Goal: Navigation & Orientation: Find specific page/section

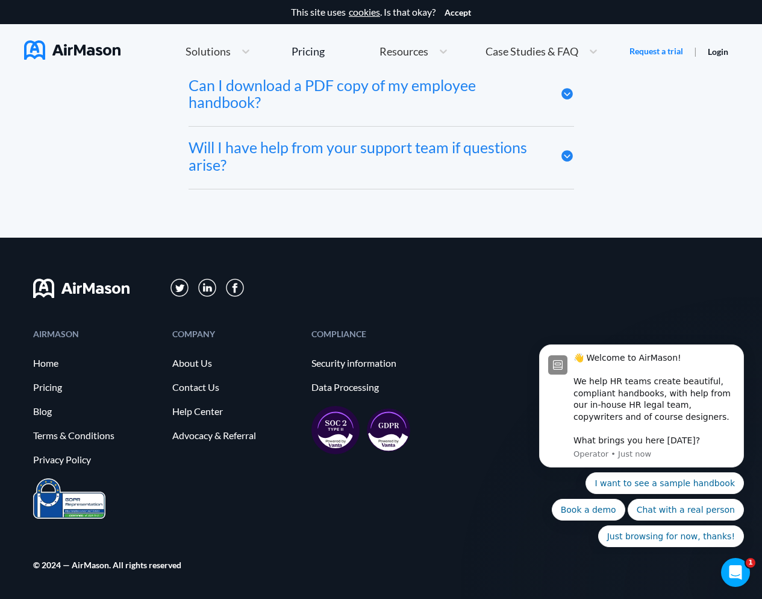
click at [529, 59] on div "Case Studies & FAQ" at bounding box center [542, 52] width 125 height 26
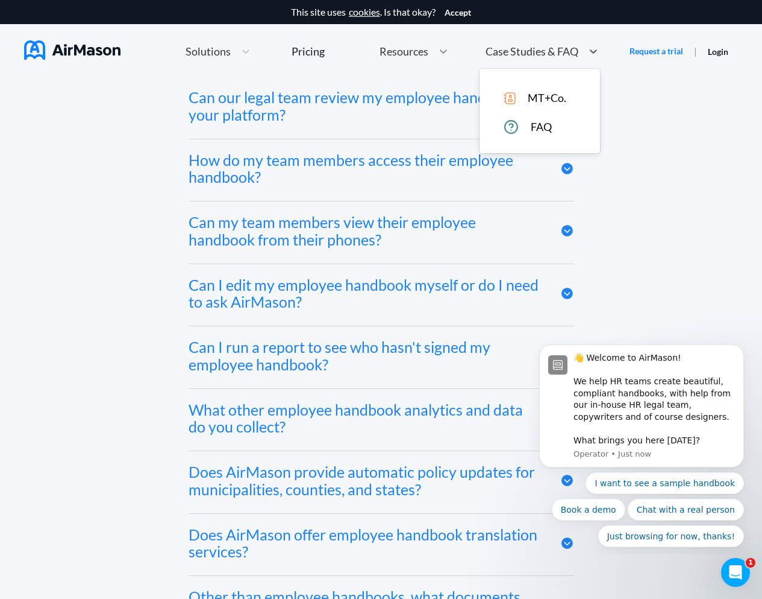
click at [441, 49] on icon at bounding box center [444, 51] width 12 height 12
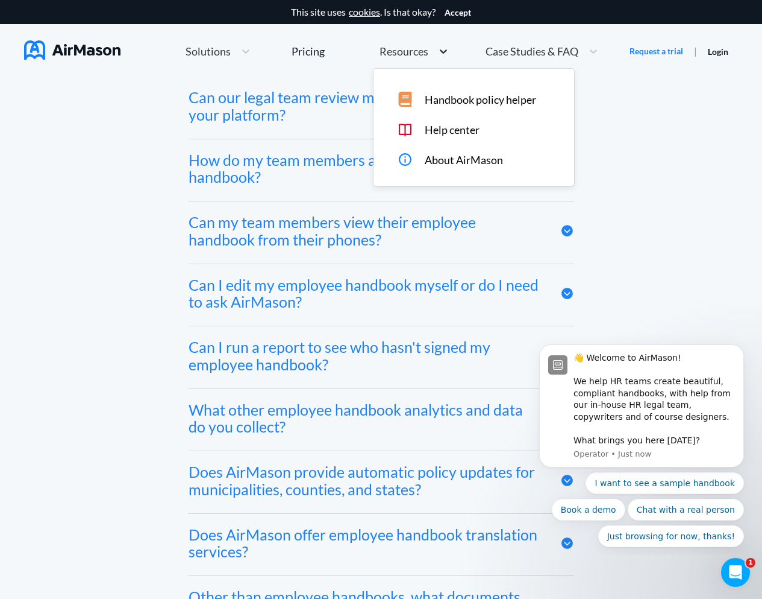
scroll to position [5340, 0]
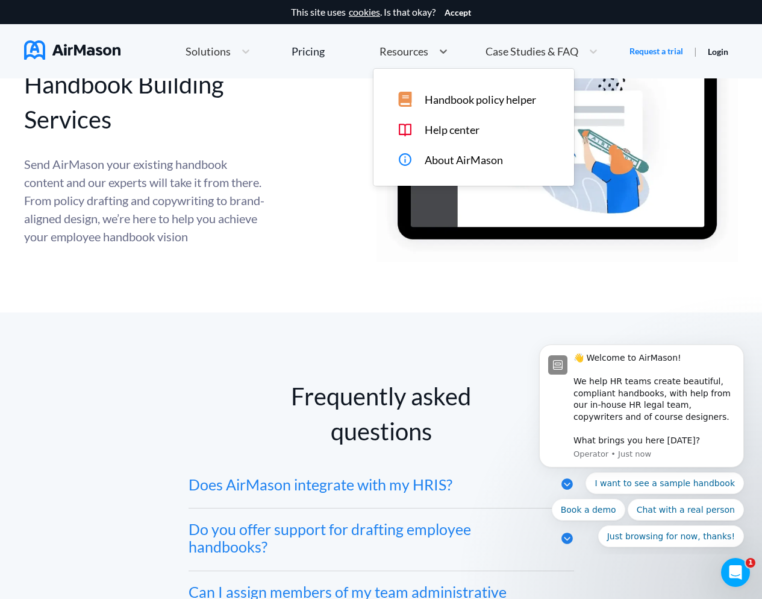
click at [325, 48] on div "Home Employee Handbook Builder Automated Policy Updates Solutions Pricing About…" at bounding box center [392, 52] width 476 height 26
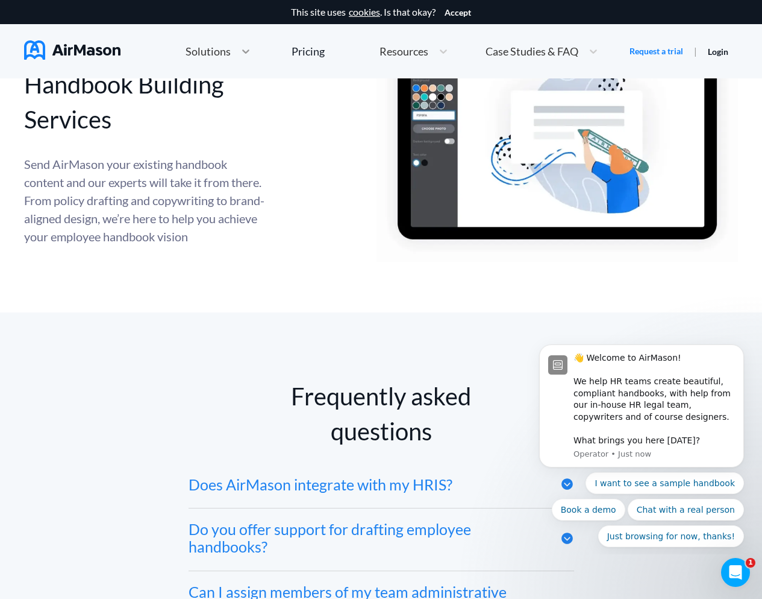
click at [240, 46] on icon at bounding box center [246, 51] width 12 height 12
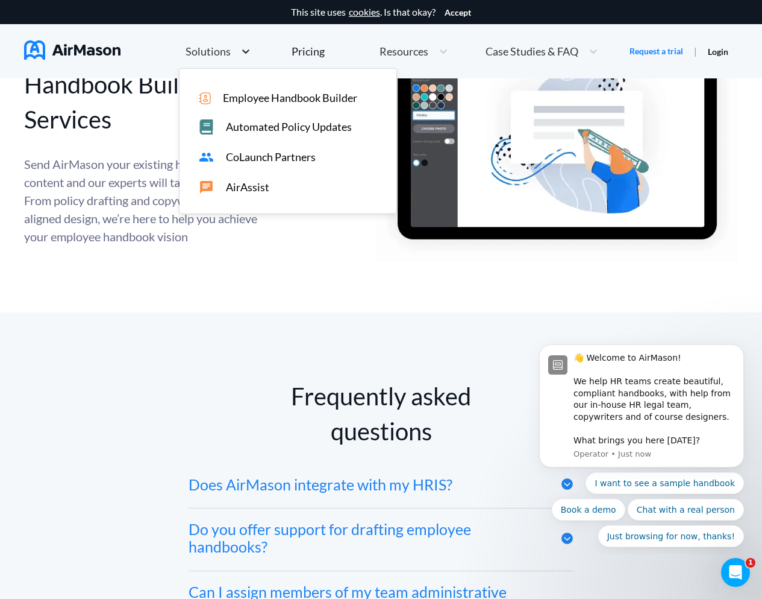
scroll to position [4766, 0]
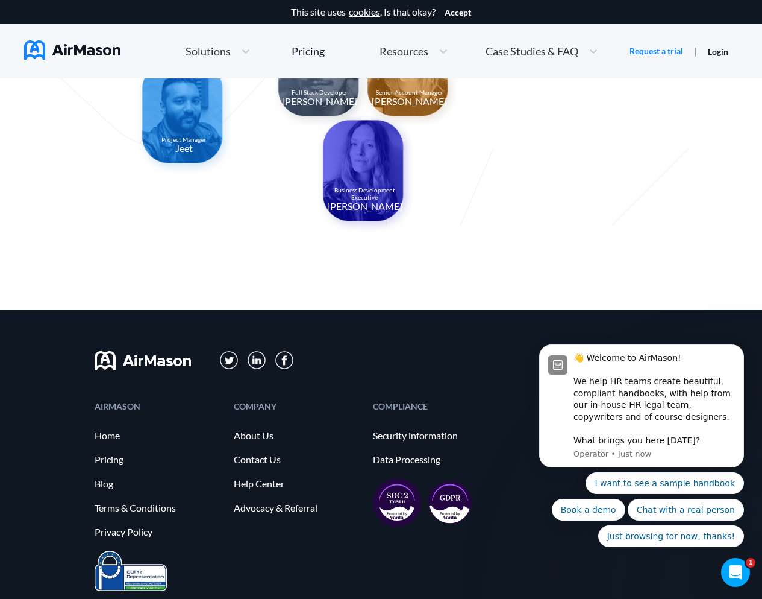
scroll to position [1196, 0]
